Goal: Book appointment/travel/reservation

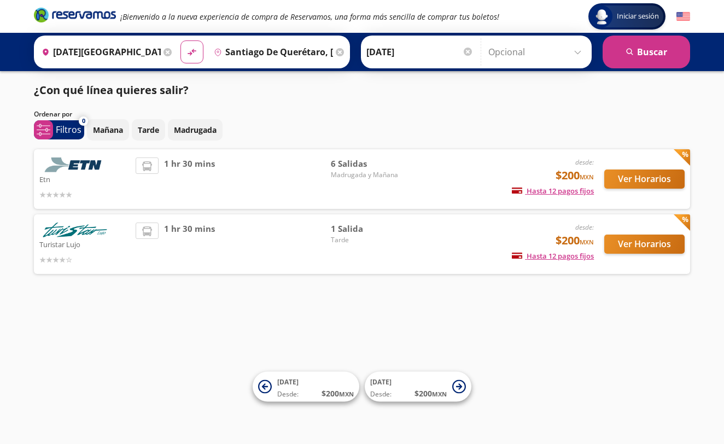
click at [378, 178] on span "Madrugada y Mañana" at bounding box center [369, 175] width 77 height 10
click at [640, 186] on button "Ver Horarios" at bounding box center [644, 178] width 80 height 19
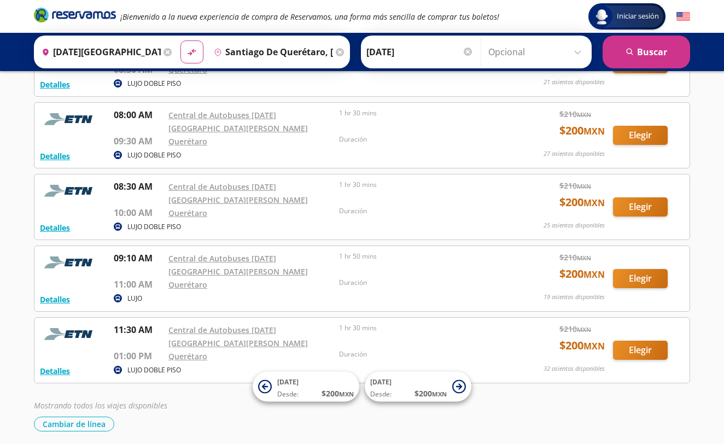
scroll to position [171, 0]
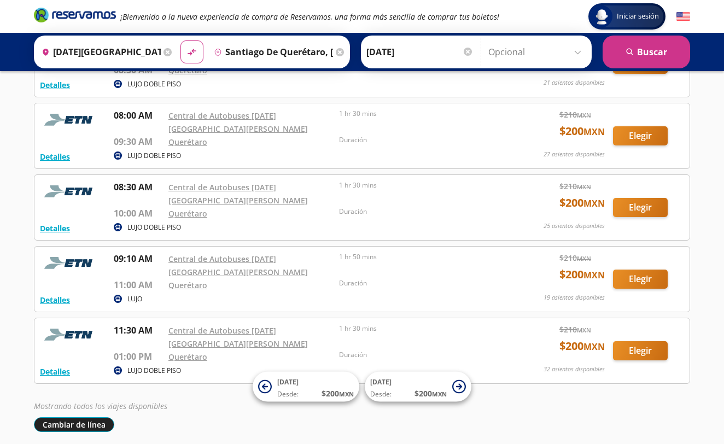
click at [91, 417] on button "Cambiar de línea" at bounding box center [74, 424] width 80 height 15
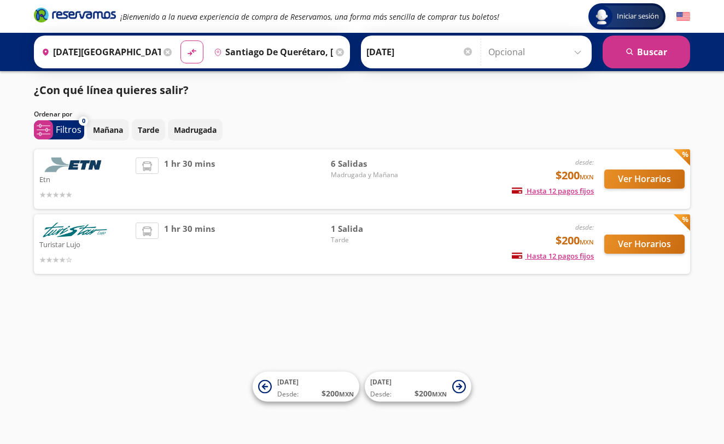
click at [184, 243] on span "1 hr 30 mins" at bounding box center [189, 244] width 51 height 43
click at [633, 244] on button "Ver Horarios" at bounding box center [644, 244] width 80 height 19
click at [624, 176] on button "Ver Horarios" at bounding box center [644, 178] width 80 height 19
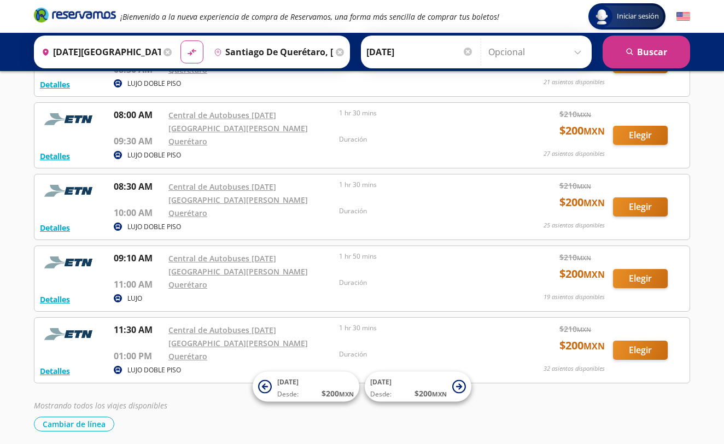
scroll to position [171, 0]
click at [60, 366] on button "Detalles" at bounding box center [55, 371] width 30 height 11
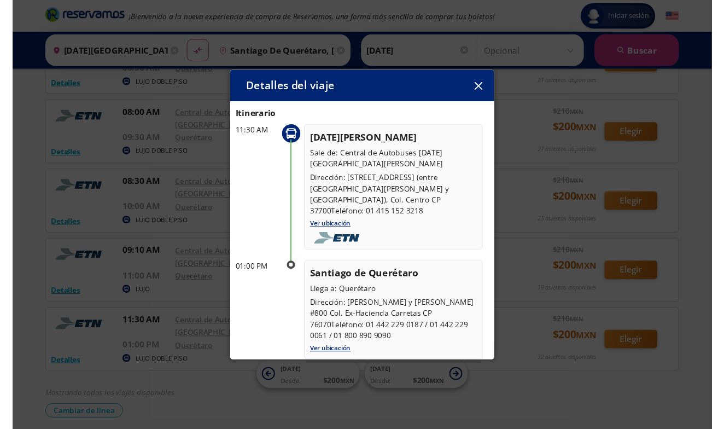
scroll to position [33, 0]
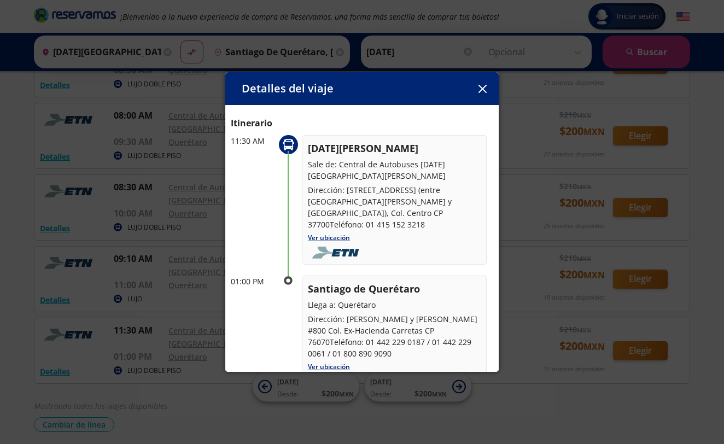
click at [482, 91] on icon "button" at bounding box center [482, 89] width 8 height 8
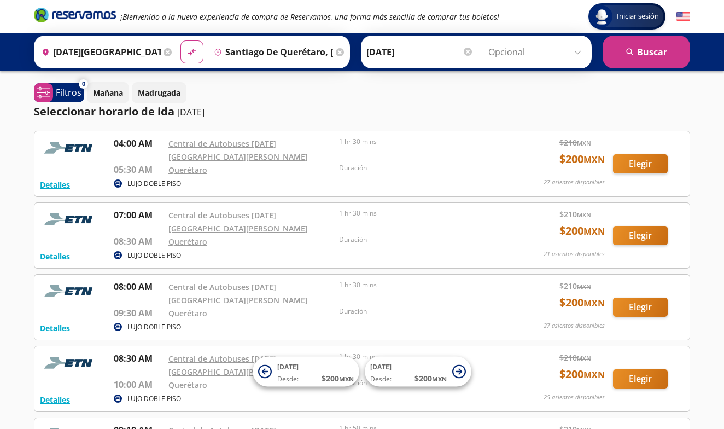
scroll to position [0, 0]
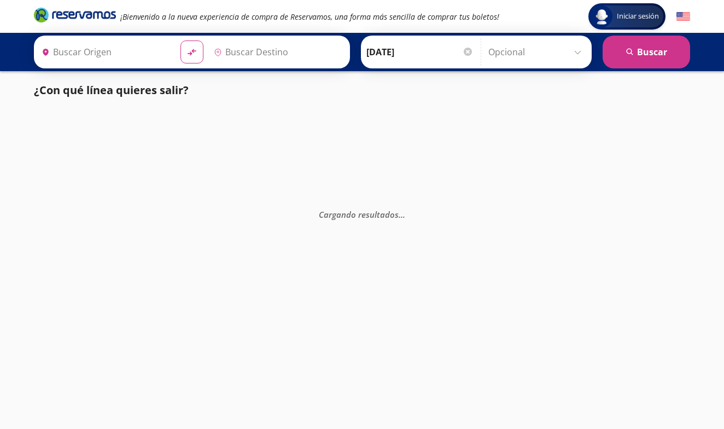
type input "Santiago de Querétaro, [GEOGRAPHIC_DATA]"
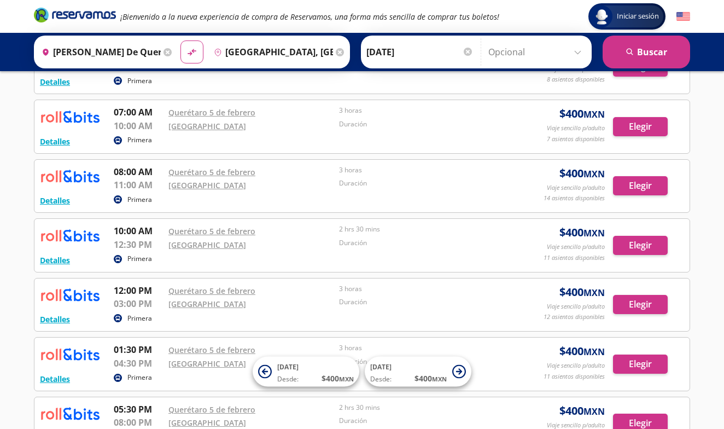
scroll to position [150, 0]
click at [251, 59] on input "Ciudad de México Auditorio Nacional Cdmx, Distrito Federal" at bounding box center [271, 51] width 124 height 27
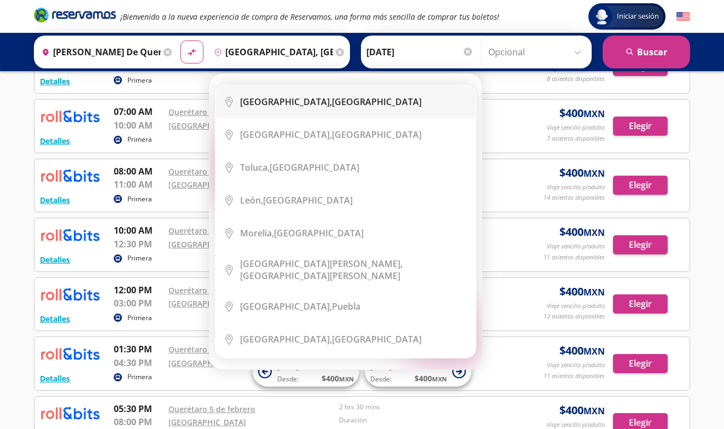
click at [251, 109] on li "City Icon Ciudad de México, Distrito Federal" at bounding box center [345, 101] width 260 height 33
type input "Ciudad de México, Distrito Federal"
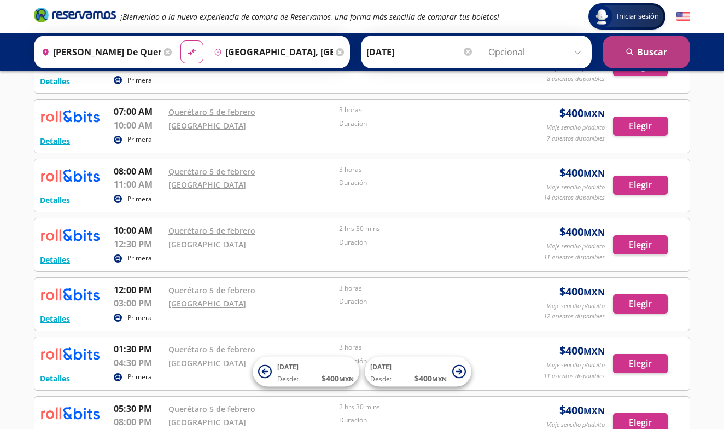
click at [617, 61] on button "search Buscar" at bounding box center [646, 52] width 87 height 33
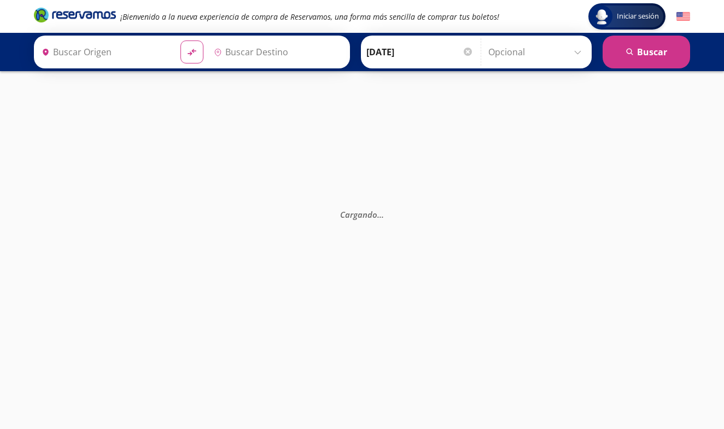
type input "Santiago de Querétaro, [GEOGRAPHIC_DATA]"
type input "Ciudad de México, Distrito Federal"
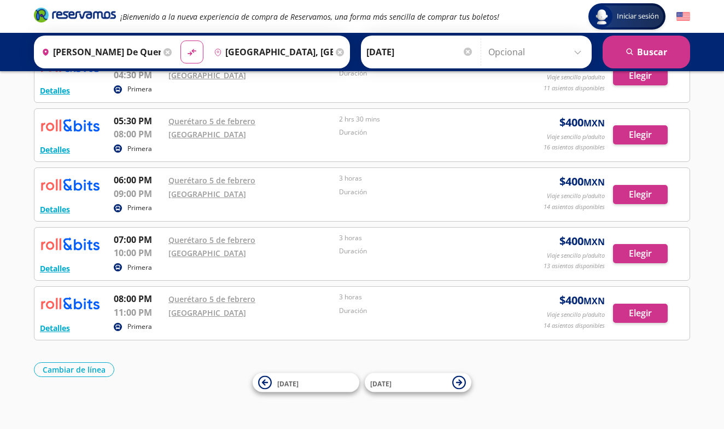
scroll to position [470, 0]
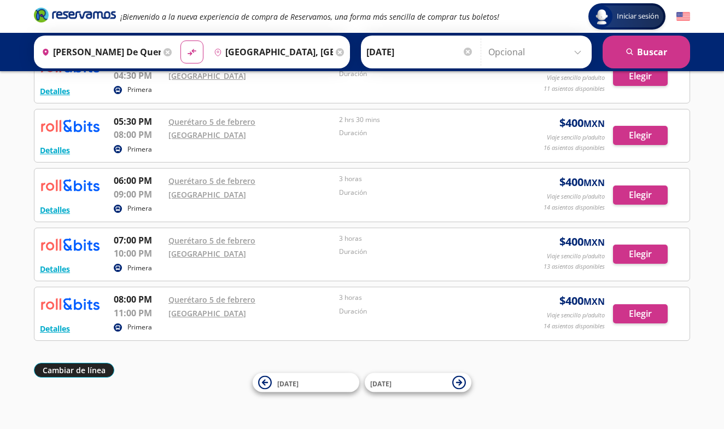
click at [93, 373] on button "Cambiar de línea" at bounding box center [74, 369] width 80 height 15
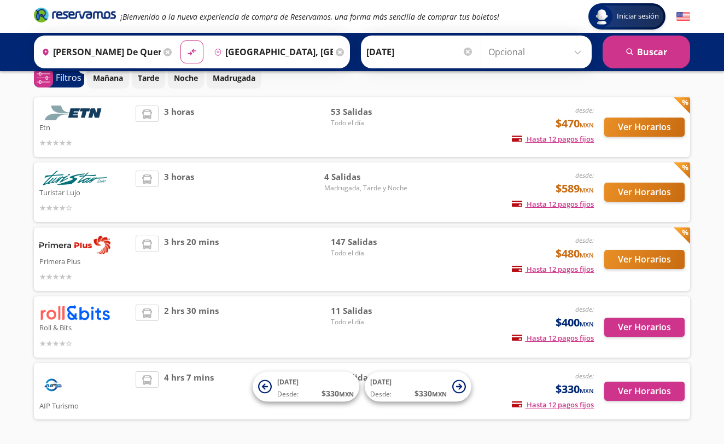
scroll to position [46, 0]
